Goal: Contribute content: Contribute content

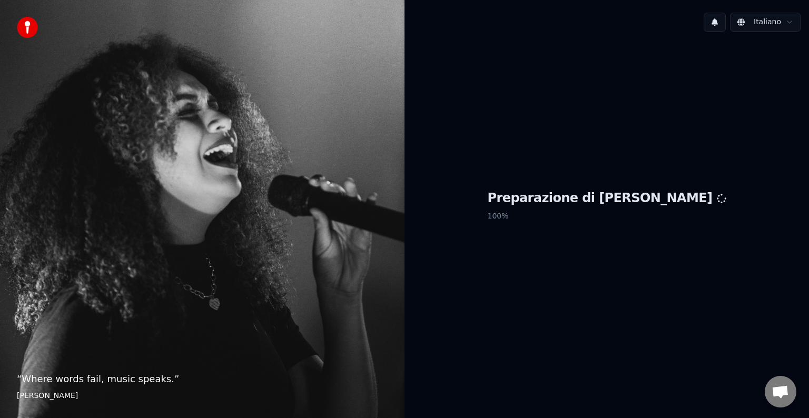
scroll to position [306, 0]
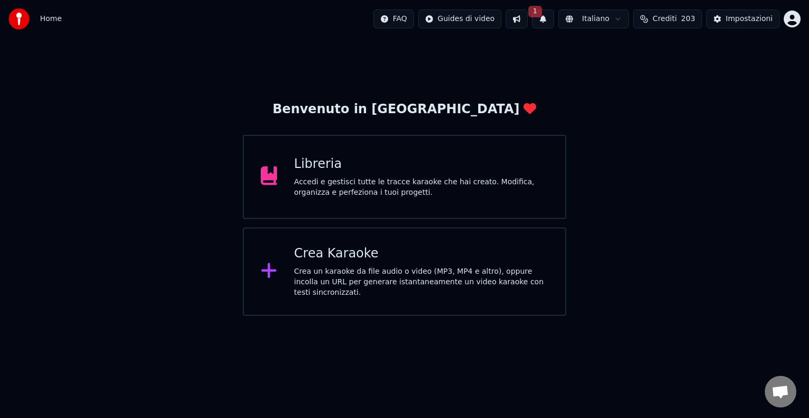
click at [369, 177] on div "Accedi e gestisci tutte le tracce karaoke che hai creato. Modifica, organizza e…" at bounding box center [421, 187] width 254 height 21
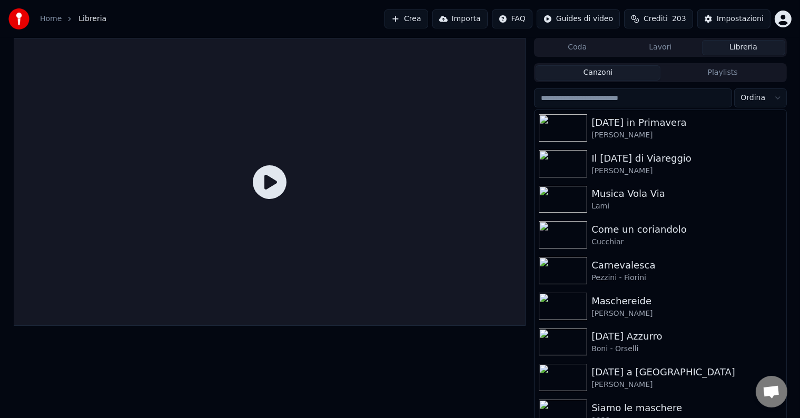
click at [425, 19] on button "Crea" at bounding box center [405, 18] width 43 height 19
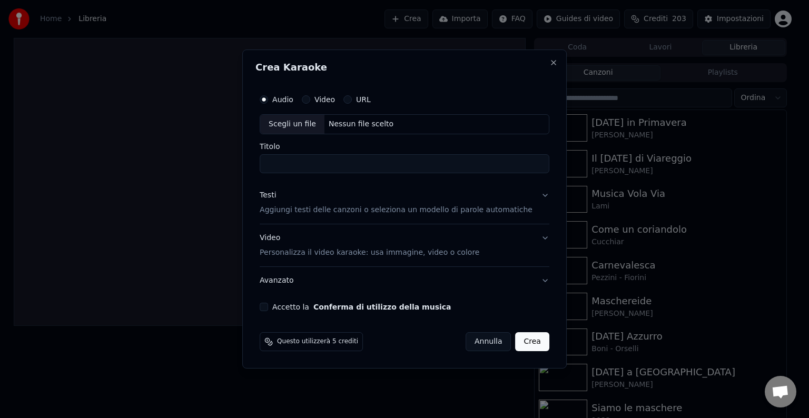
click at [307, 126] on div "Scegli un file" at bounding box center [292, 124] width 64 height 19
type input "**********"
click at [316, 209] on p "Aggiungi testi delle canzoni o seleziona un modello di parole automatiche" at bounding box center [396, 210] width 273 height 11
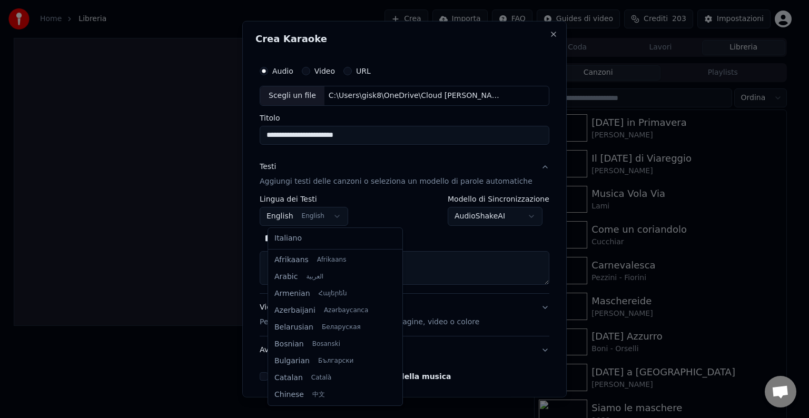
click at [328, 215] on body "Home Libreria Crea Importa FAQ Guides di video Crediti 203 Impostazioni Coda La…" at bounding box center [400, 209] width 800 height 418
select select "**"
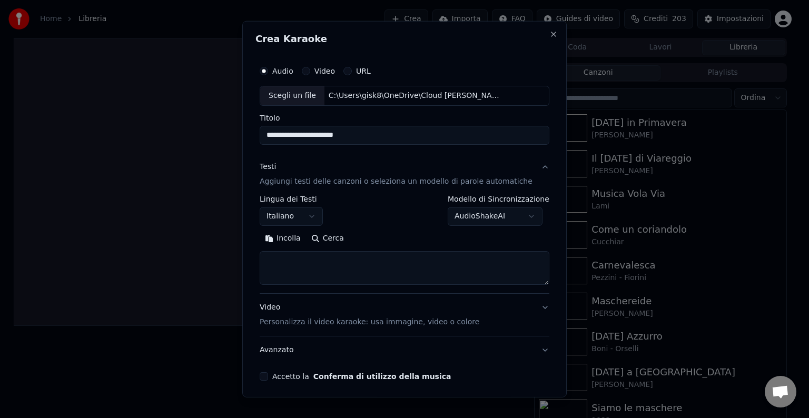
click at [331, 256] on textarea at bounding box center [405, 268] width 290 height 34
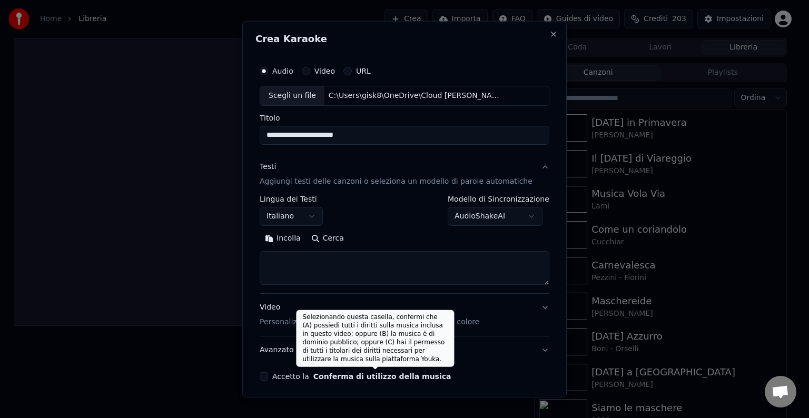
paste textarea "**********"
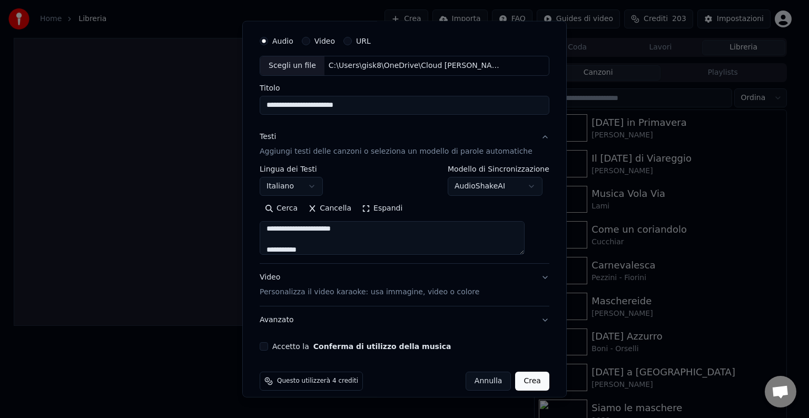
scroll to position [40, 0]
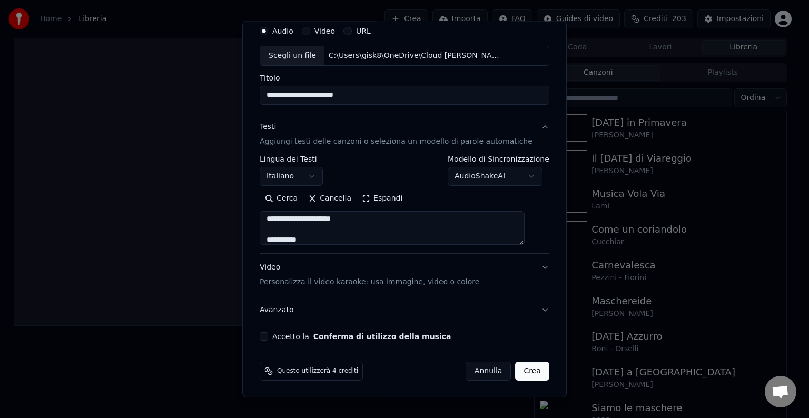
type textarea "**********"
click at [291, 286] on p "Personalizza il video karaoke: usa immagine, video o colore" at bounding box center [370, 282] width 220 height 11
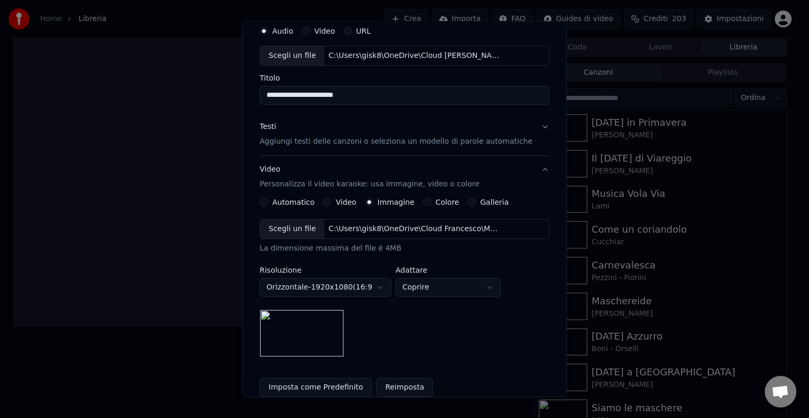
click at [302, 226] on div "Scegli un file" at bounding box center [292, 229] width 64 height 19
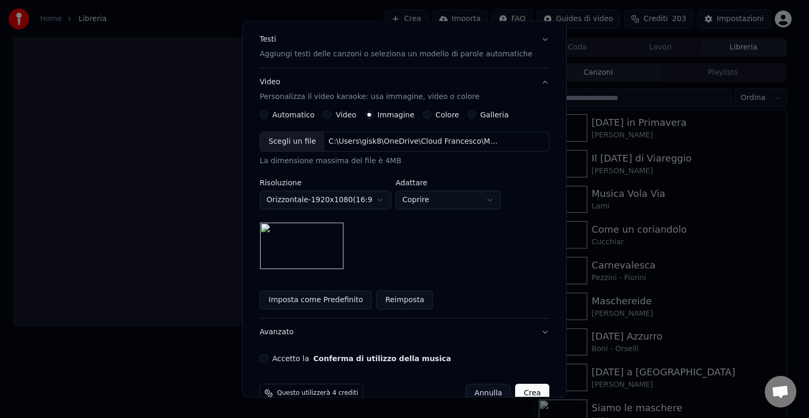
click at [329, 299] on button "Imposta come Predefinito" at bounding box center [316, 300] width 112 height 19
click at [268, 359] on button "Accetto la Conferma di utilizzo della musica" at bounding box center [264, 358] width 8 height 8
click at [519, 384] on button "Crea" at bounding box center [532, 393] width 34 height 19
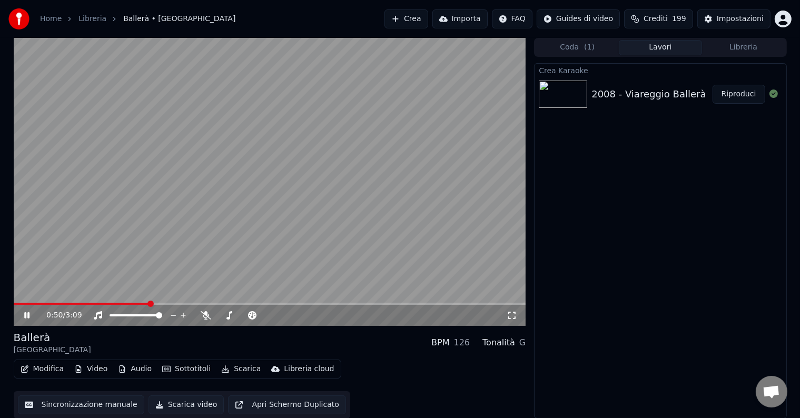
click at [107, 302] on video at bounding box center [270, 182] width 512 height 288
click at [107, 304] on span at bounding box center [82, 304] width 137 height 2
click at [32, 312] on icon at bounding box center [34, 315] width 25 height 8
click at [633, 281] on div "Crea Karaoke 2008 - Viareggio Ballerà Riproduci" at bounding box center [660, 240] width 252 height 355
click at [53, 368] on button "Modifica" at bounding box center [42, 369] width 52 height 15
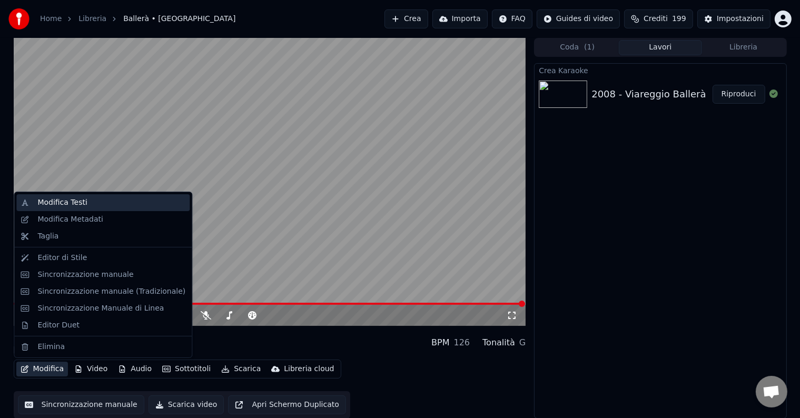
click at [54, 198] on div "Modifica Testi" at bounding box center [61, 202] width 49 height 11
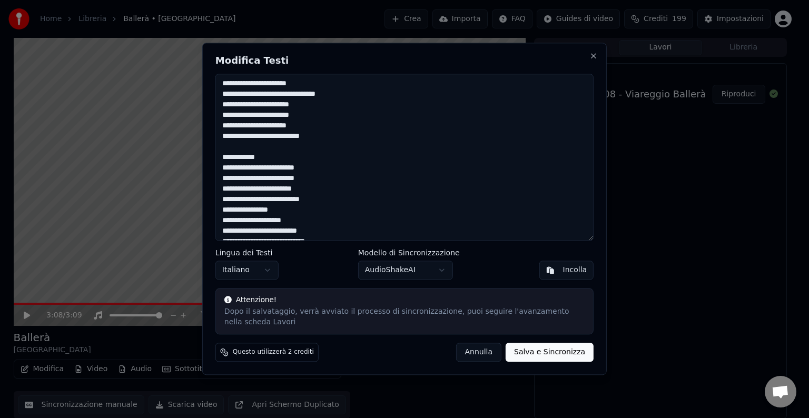
scroll to position [679, 0]
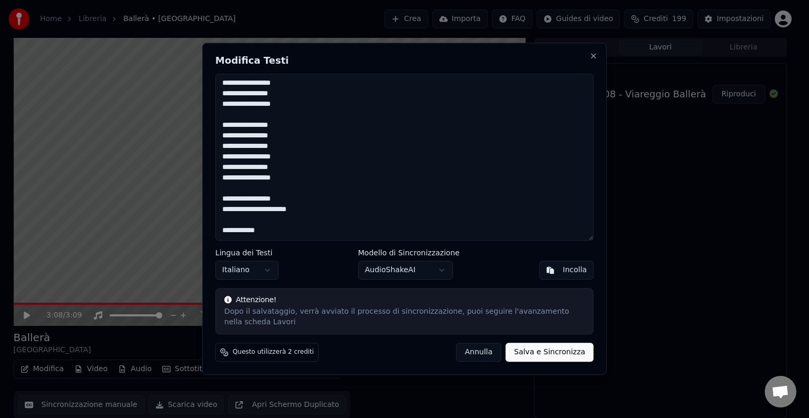
click at [531, 349] on button "Salva e Sincronizza" at bounding box center [549, 352] width 88 height 19
type textarea "**********"
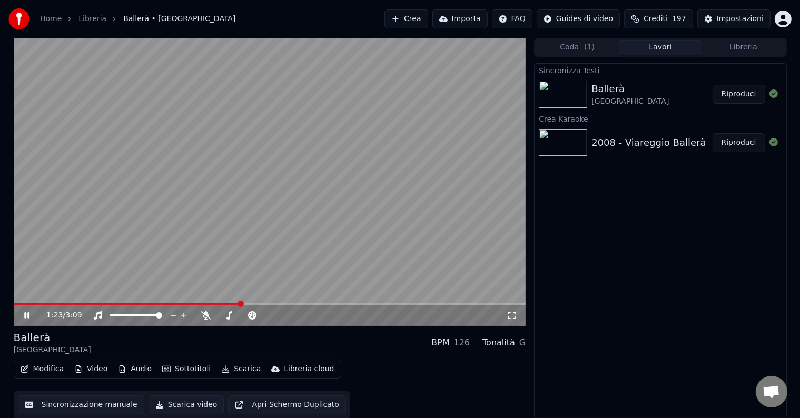
click at [25, 316] on icon at bounding box center [26, 315] width 5 height 6
